Goal: Obtain resource: Download file/media

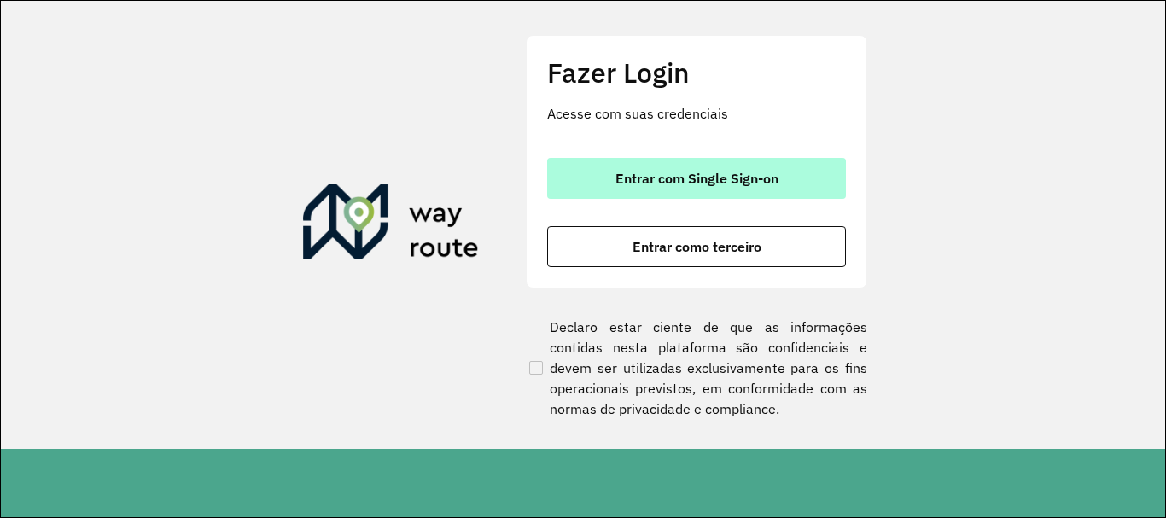
click at [643, 177] on span "Entrar com Single Sign-on" at bounding box center [696, 179] width 163 height 14
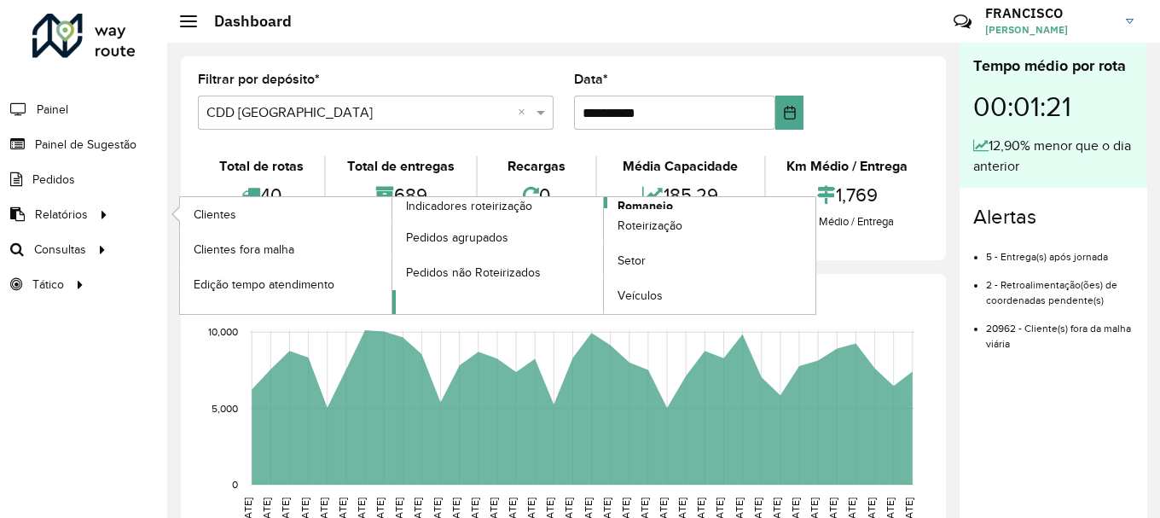
click at [648, 202] on span "Romaneio" at bounding box center [645, 206] width 55 height 18
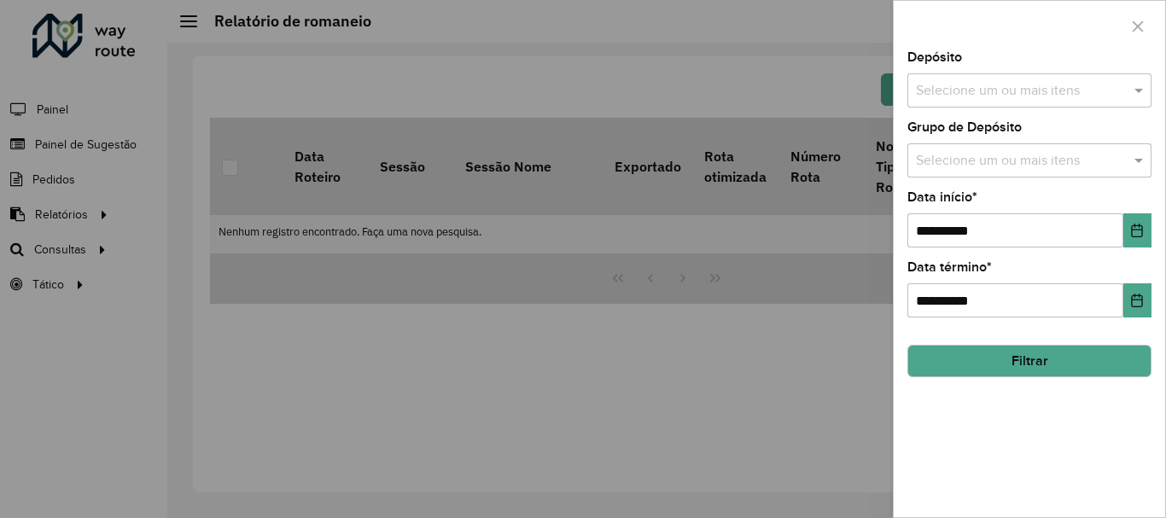
click at [946, 160] on input "text" at bounding box center [1020, 161] width 218 height 20
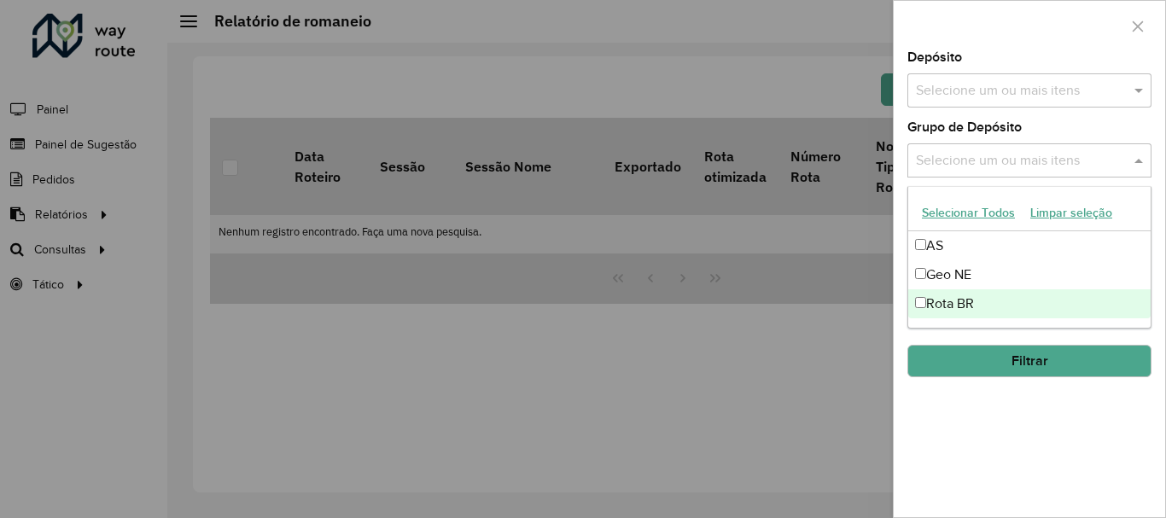
click at [950, 309] on div "Rota BR" at bounding box center [1029, 303] width 242 height 29
click at [992, 414] on div "**********" at bounding box center [1028, 284] width 271 height 466
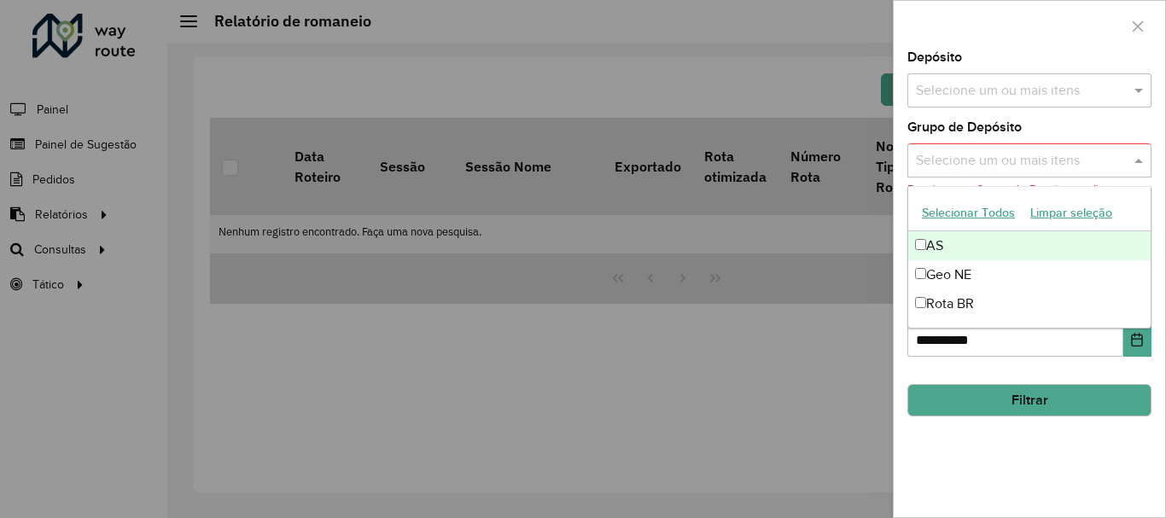
click at [948, 151] on input "text" at bounding box center [1020, 161] width 218 height 20
drag, startPoint x: 950, startPoint y: 154, endPoint x: 951, endPoint y: 182, distance: 27.4
click at [951, 154] on input "text" at bounding box center [1020, 161] width 218 height 20
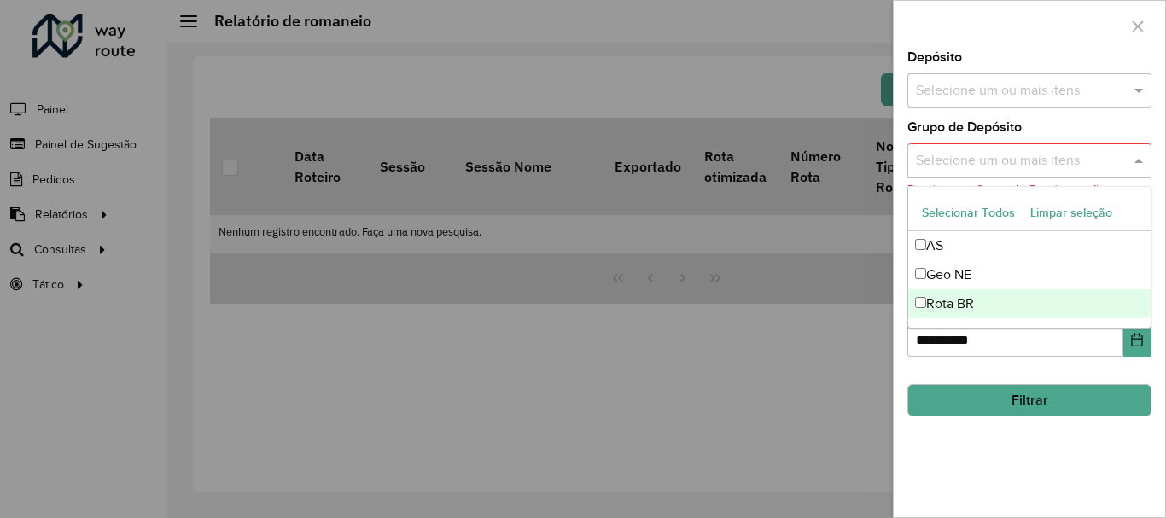
click at [933, 302] on div "Rota BR" at bounding box center [1029, 303] width 242 height 29
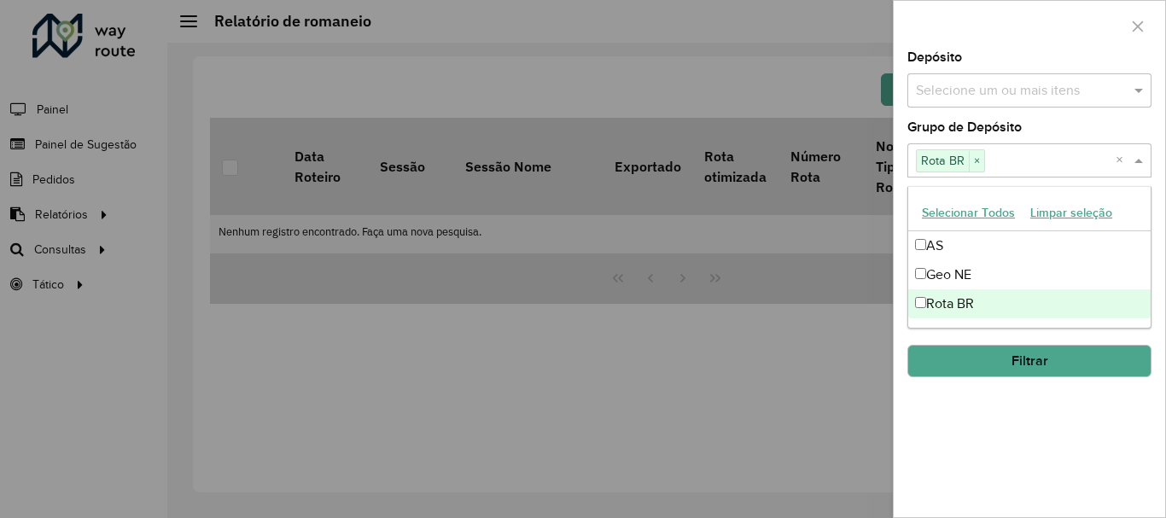
click at [993, 362] on button "Filtrar" at bounding box center [1029, 361] width 244 height 32
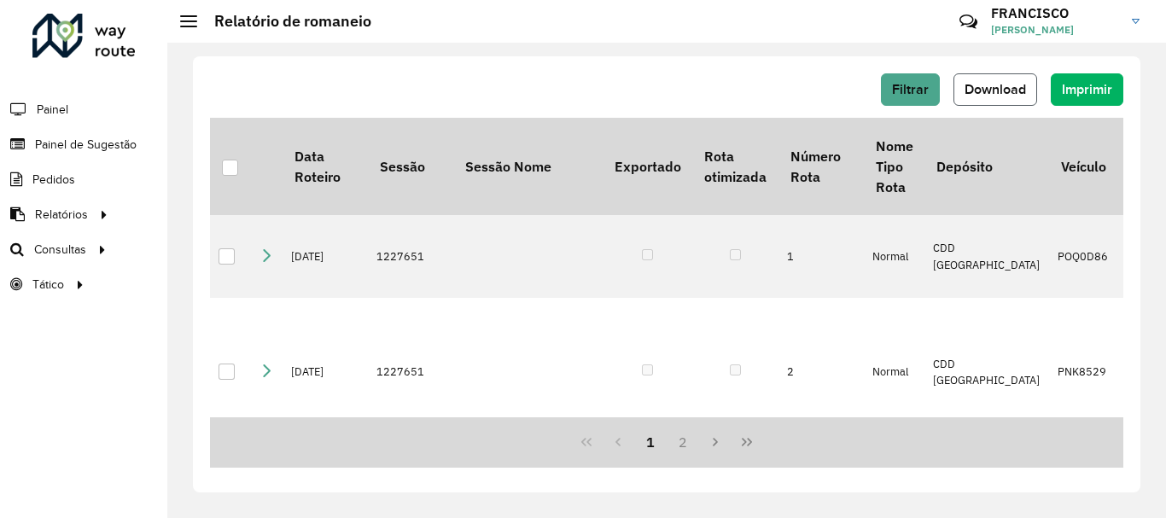
click at [1000, 96] on span "Download" at bounding box center [994, 89] width 61 height 15
click at [0, 0] on div "Aguarde..." at bounding box center [0, 0] width 0 height 0
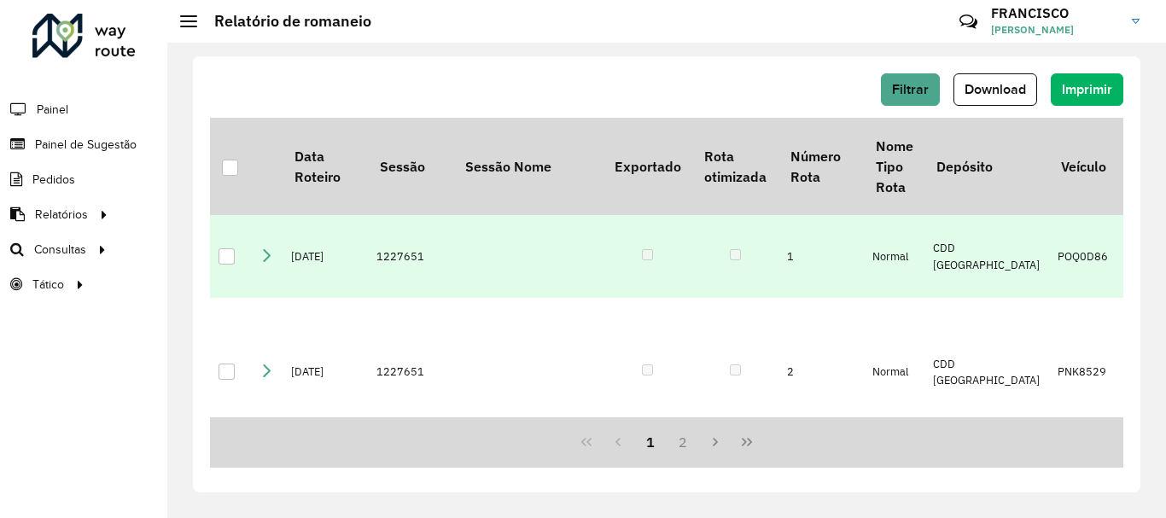
click at [714, 298] on td at bounding box center [734, 256] width 85 height 83
